Goal: Information Seeking & Learning: Learn about a topic

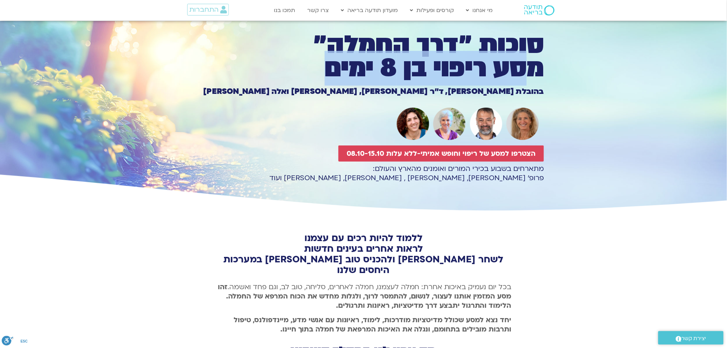
drag, startPoint x: 518, startPoint y: 54, endPoint x: 303, endPoint y: 77, distance: 215.6
click at [262, 73] on h1 "סוכות ״דרך החמלה״ מסע ריפוי בן 8 ימים" at bounding box center [363, 56] width 361 height 47
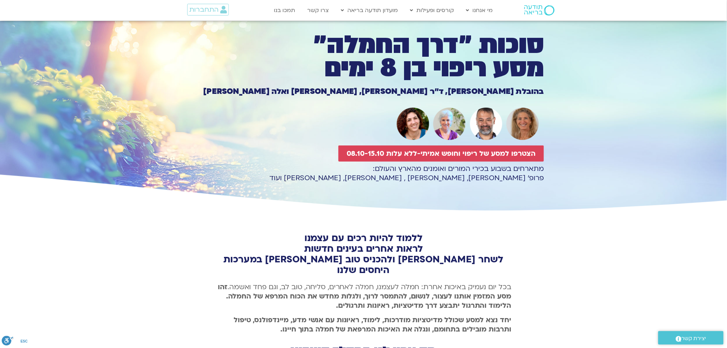
click at [593, 82] on section "סוכות ״דרך החמלה״ מסע ריפוי בן 8 ימים סוכות ״דרך החמלה״ מסע ריפוי בן 8 ימים בהו…" at bounding box center [363, 117] width 727 height 192
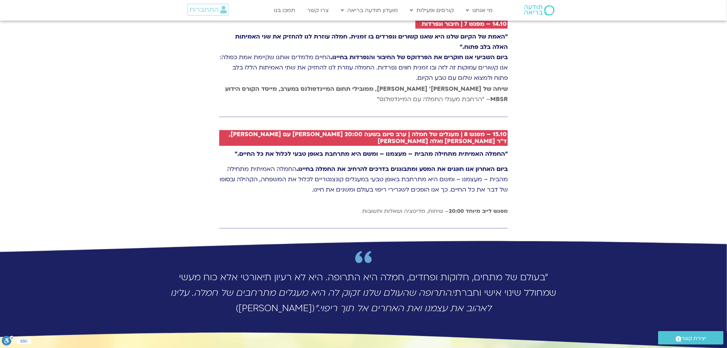
scroll to position [1680, 0]
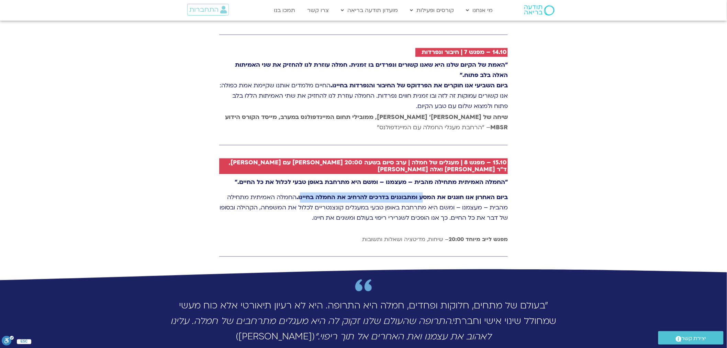
drag, startPoint x: 420, startPoint y: 164, endPoint x: 296, endPoint y: 164, distance: 123.7
click at [297, 193] on strong "ביום האחרון אנו חוגגים את המסע ומתבוננים בדרכים להרחיב את החמלה בחיינו." at bounding box center [402, 197] width 211 height 8
click at [437, 192] on p "ביום האחרון אנו חוגגים את המסע ומתבוננים בדרכים להרחיב את החמלה בחיינו. החמלה ה…" at bounding box center [363, 207] width 289 height 31
